Goal: Transaction & Acquisition: Purchase product/service

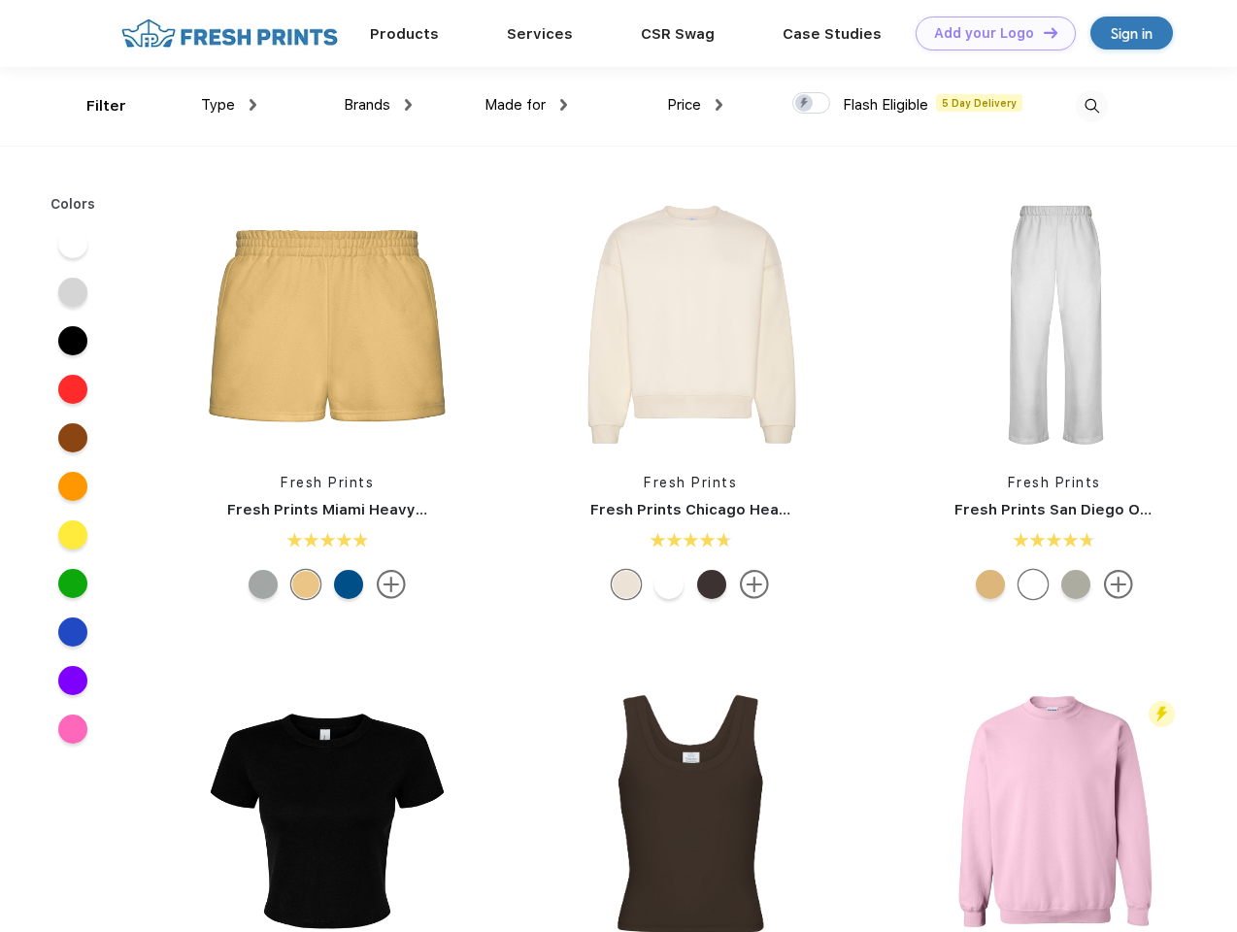
click at [988, 33] on link "Add your Logo Design Tool" at bounding box center [996, 34] width 160 height 34
click at [0, 0] on div "Design Tool" at bounding box center [0, 0] width 0 height 0
click at [1042, 32] on link "Add your Logo Design Tool" at bounding box center [996, 34] width 160 height 34
click at [93, 106] on div "Filter" at bounding box center [106, 106] width 40 height 22
click at [229, 105] on span "Type" at bounding box center [218, 104] width 34 height 17
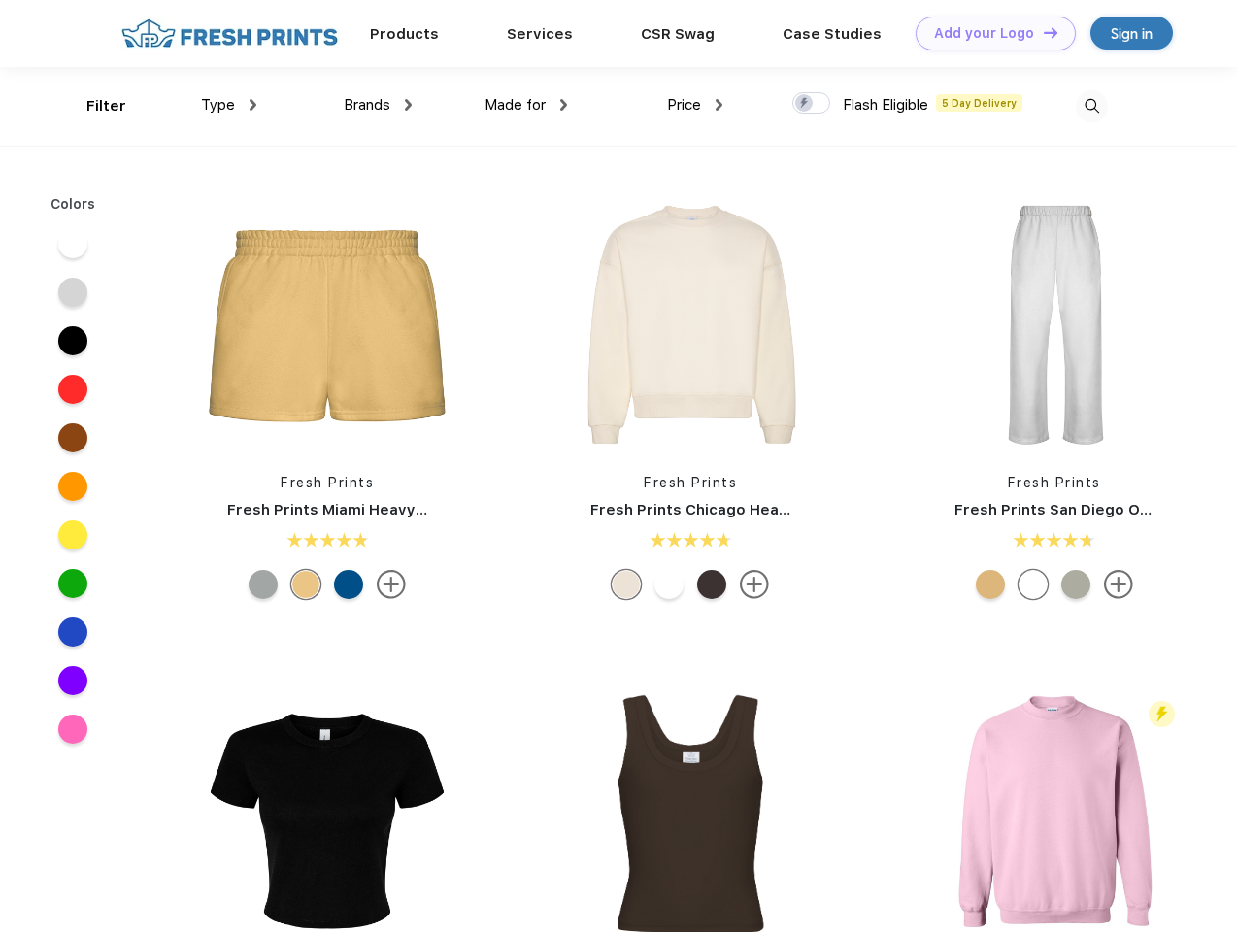
click at [378, 105] on span "Brands" at bounding box center [367, 104] width 47 height 17
click at [526, 105] on span "Made for" at bounding box center [515, 104] width 61 height 17
click at [695, 105] on span "Price" at bounding box center [684, 104] width 34 height 17
click at [812, 104] on div at bounding box center [811, 102] width 38 height 21
click at [805, 104] on input "checkbox" at bounding box center [798, 97] width 13 height 13
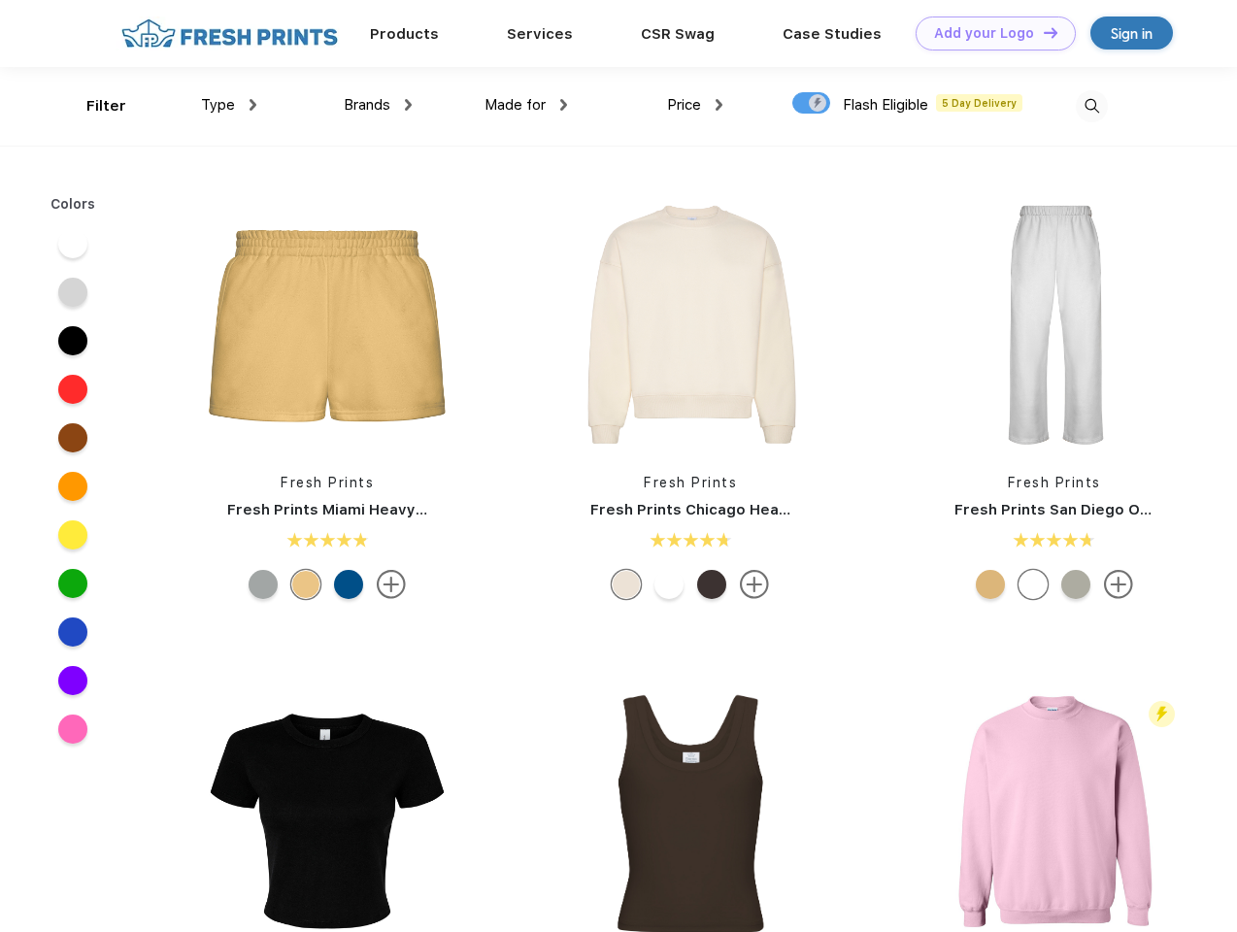
click at [1091, 106] on img at bounding box center [1092, 106] width 32 height 32
